Goal: Information Seeking & Learning: Learn about a topic

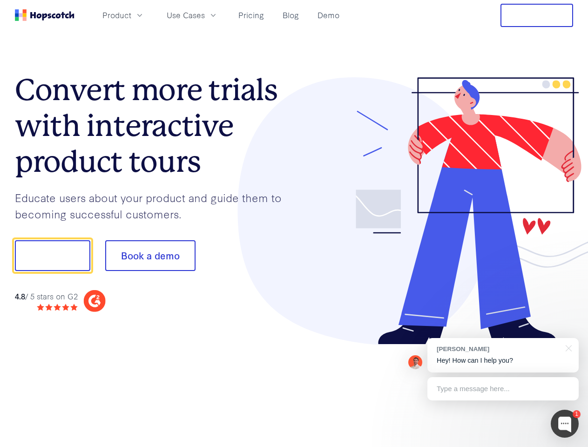
click at [294, 224] on div at bounding box center [433, 211] width 279 height 268
click at [131, 15] on span "Product" at bounding box center [116, 15] width 29 height 12
click at [205, 15] on span "Use Cases" at bounding box center [186, 15] width 38 height 12
click at [537, 15] on button "Free Trial" at bounding box center [537, 15] width 73 height 23
click at [52, 256] on button "Show me!" at bounding box center [52, 255] width 75 height 31
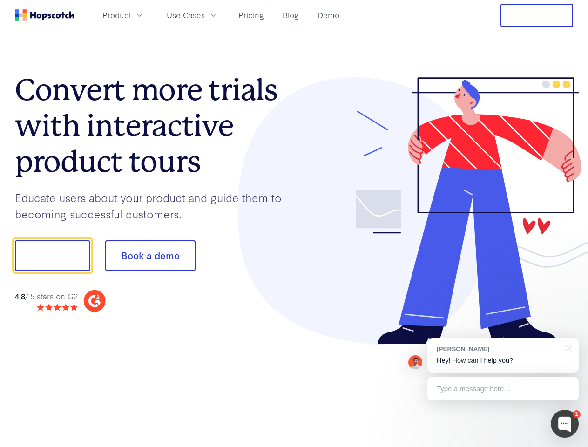
click at [150, 256] on button "Book a demo" at bounding box center [150, 255] width 90 height 31
click at [565, 424] on div at bounding box center [565, 424] width 28 height 28
click at [503, 355] on div "[PERSON_NAME] Hey! How can I help you?" at bounding box center [502, 355] width 151 height 34
click at [567, 347] on div at bounding box center [491, 254] width 175 height 311
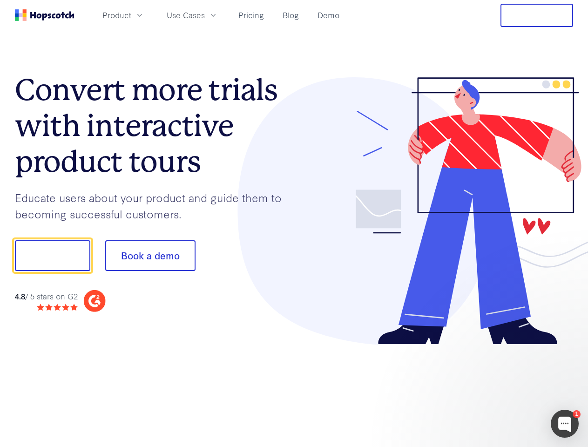
click at [503, 389] on div at bounding box center [491, 317] width 175 height 186
